Goal: Navigation & Orientation: Find specific page/section

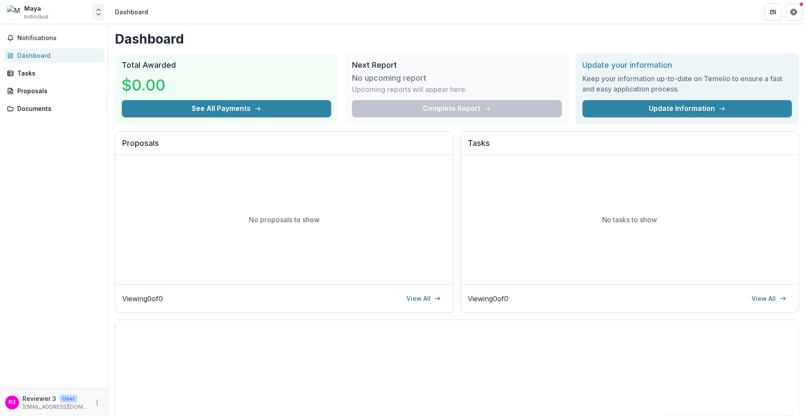
click at [98, 12] on icon "Open entity switcher" at bounding box center [98, 12] width 9 height 9
click at [72, 70] on link "Contributor Portal" at bounding box center [54, 67] width 104 height 16
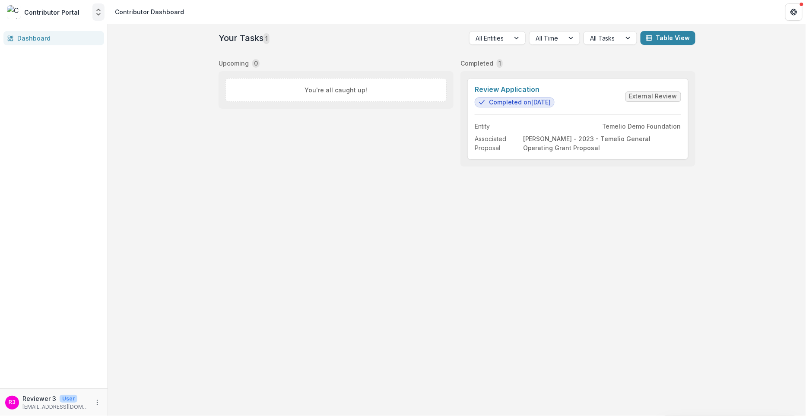
click at [97, 10] on icon "Open entity switcher" at bounding box center [98, 12] width 9 height 9
click at [95, 406] on button "More" at bounding box center [97, 403] width 10 height 10
click at [152, 398] on button "Logout" at bounding box center [154, 399] width 92 height 14
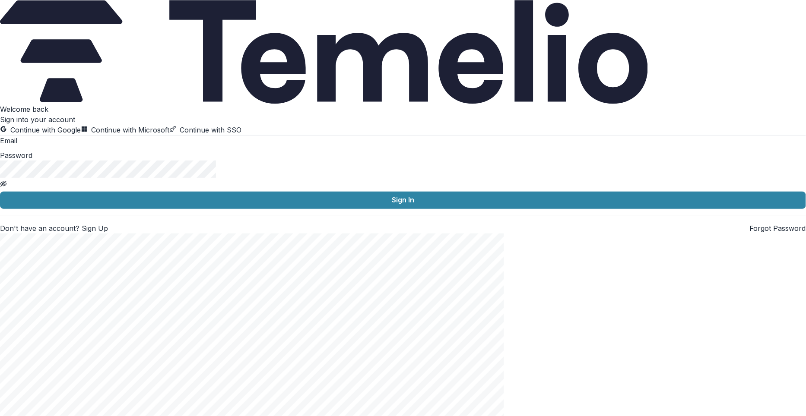
click at [81, 135] on button "Continue with Google" at bounding box center [40, 130] width 81 height 10
